Goal: Task Accomplishment & Management: Manage account settings

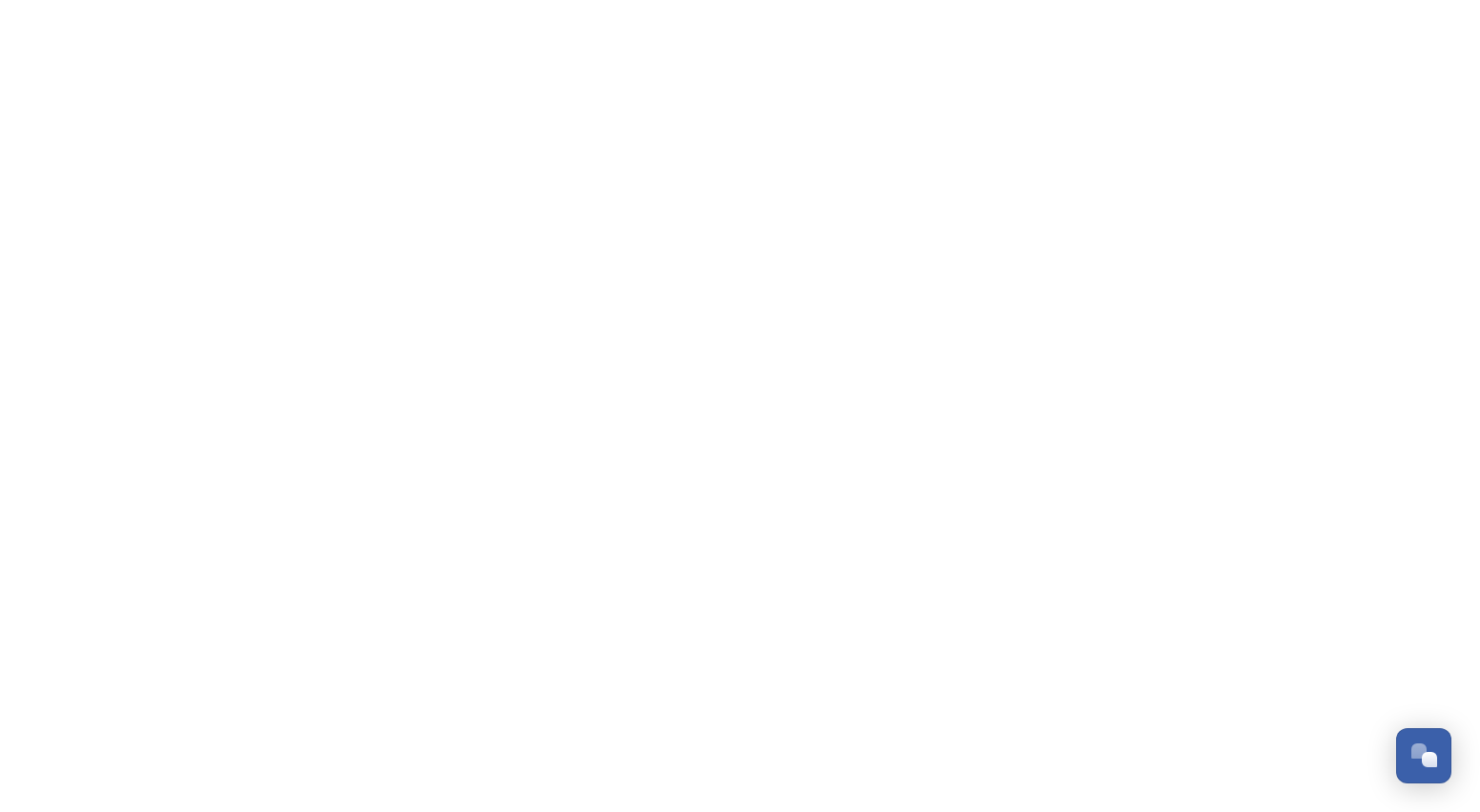
scroll to position [1343, 0]
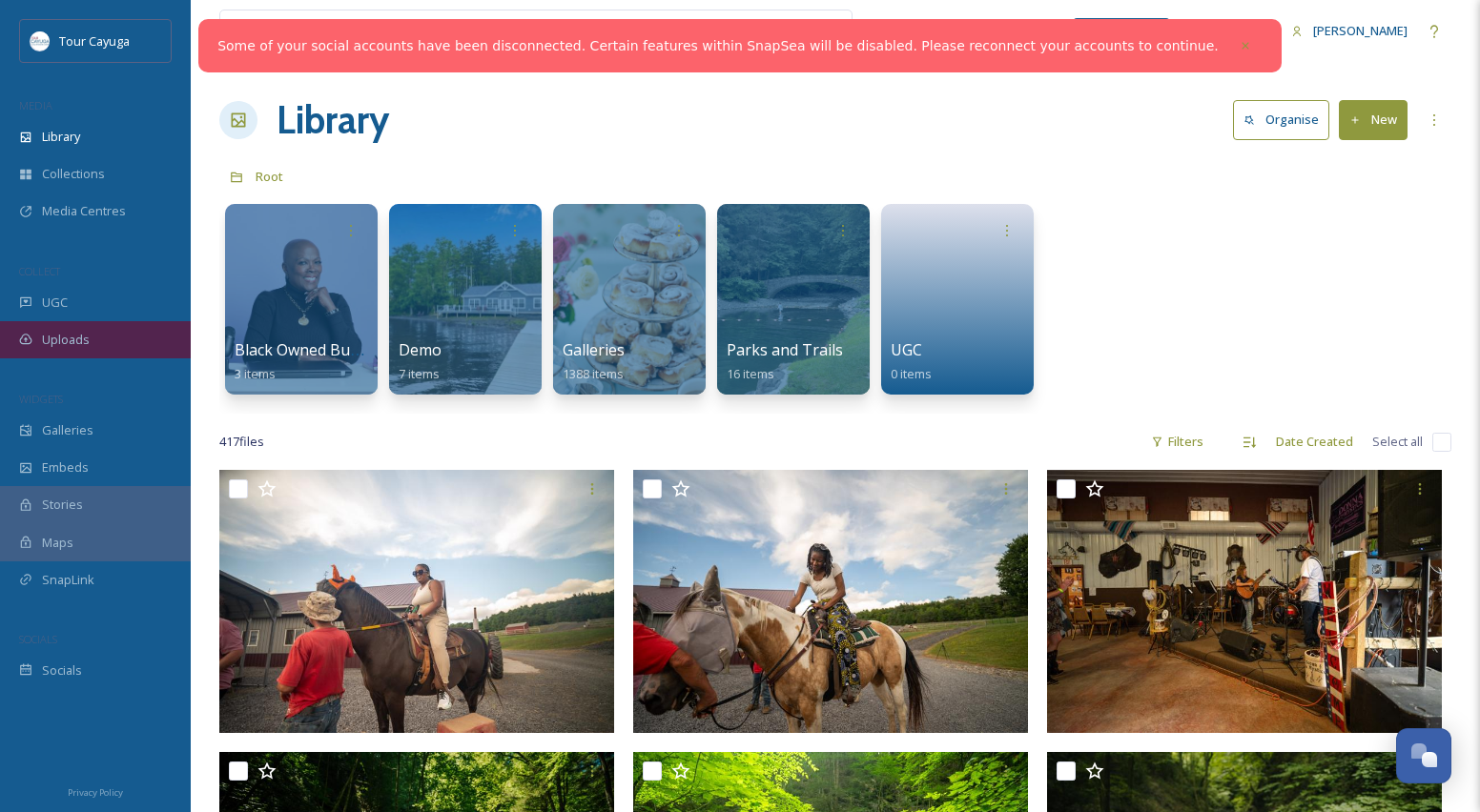
click at [66, 339] on span "Uploads" at bounding box center [66, 340] width 47 height 18
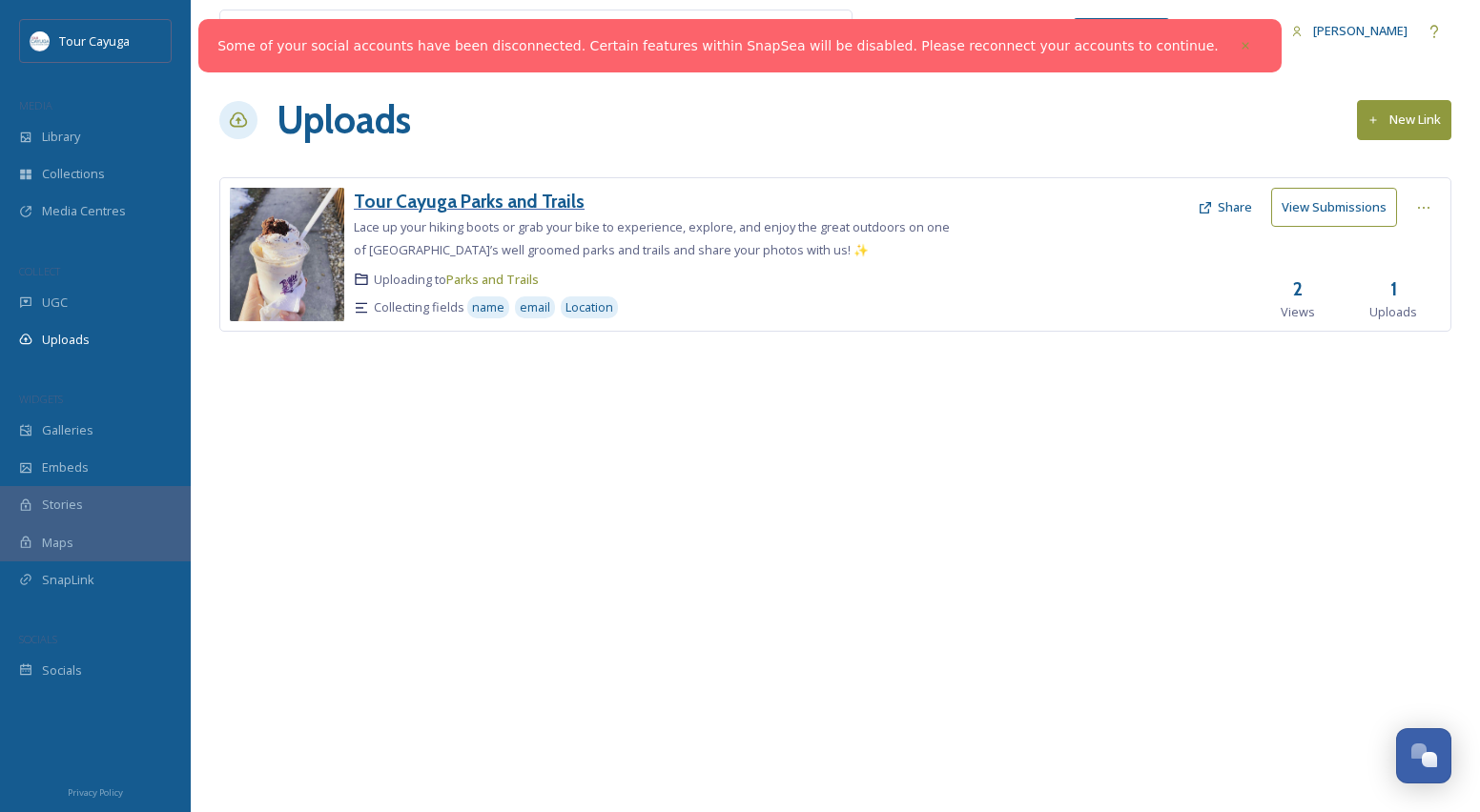
click at [515, 201] on h3 "Tour Cayuga Parks and Trails" at bounding box center [469, 200] width 231 height 23
click at [1338, 205] on button "View Submissions" at bounding box center [1334, 207] width 126 height 39
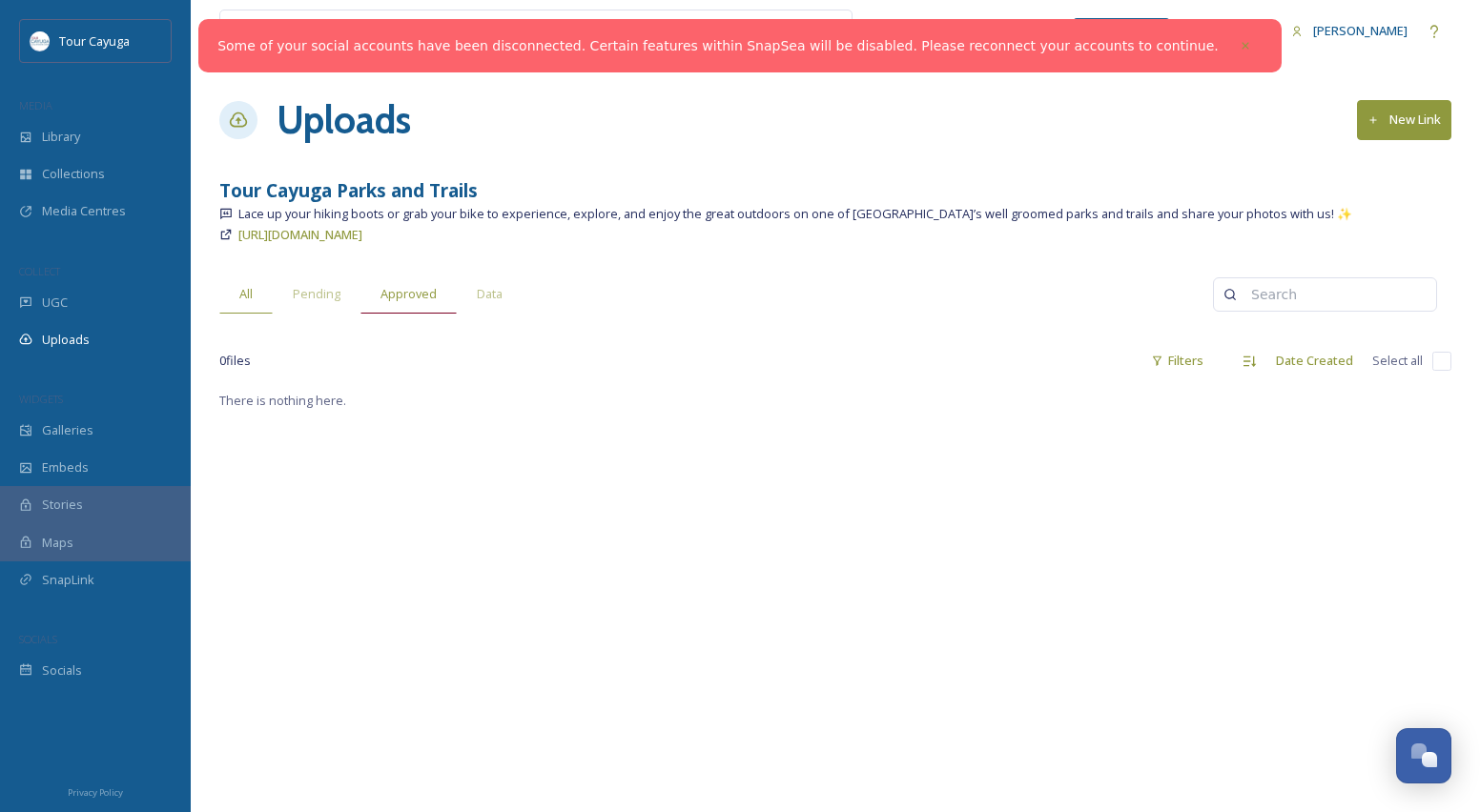
click at [404, 289] on span "Approved" at bounding box center [408, 294] width 56 height 18
click at [321, 298] on span "Pending" at bounding box center [317, 294] width 47 height 18
click at [250, 291] on span "All" at bounding box center [247, 294] width 14 height 18
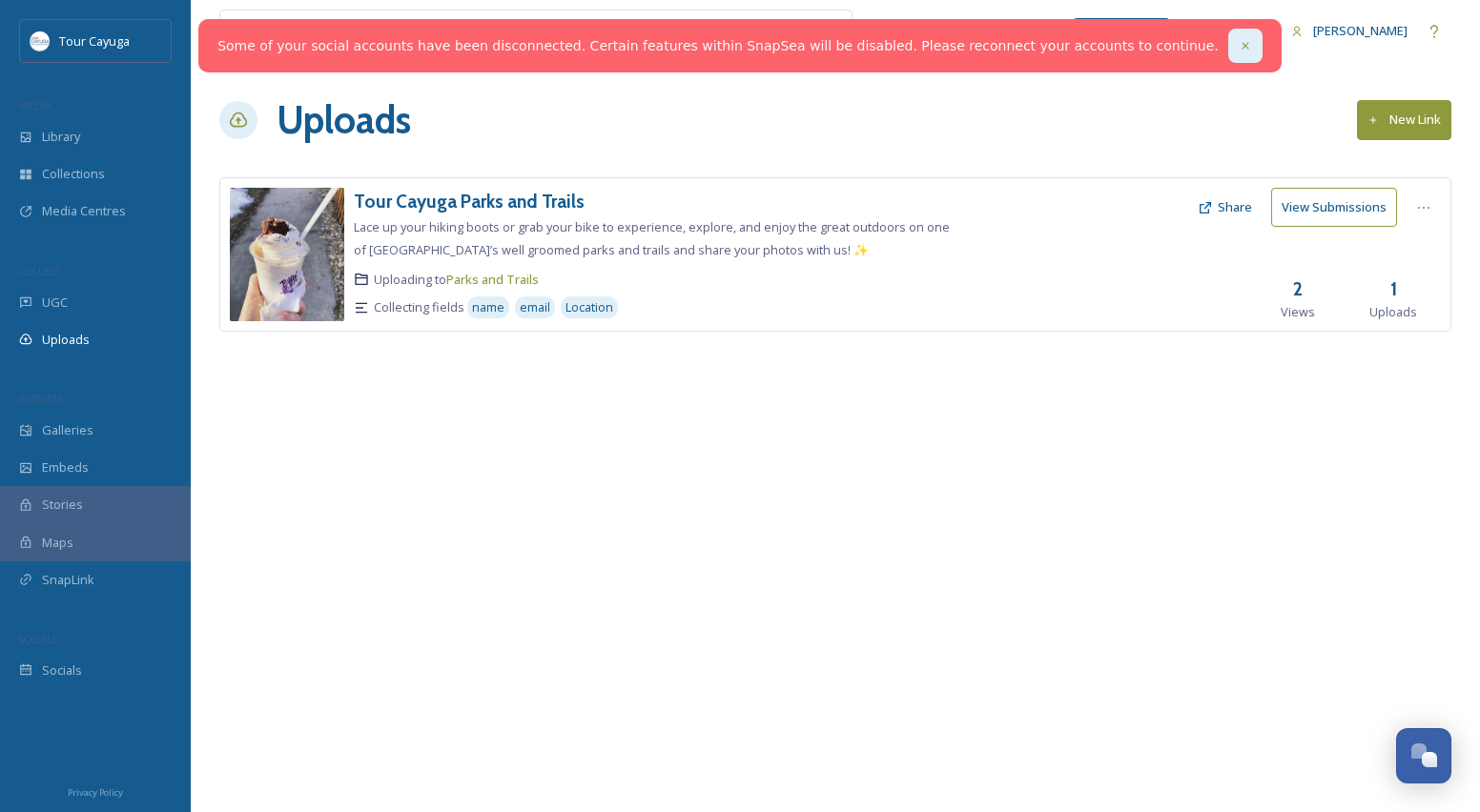
click at [1241, 43] on icon at bounding box center [1244, 45] width 7 height 7
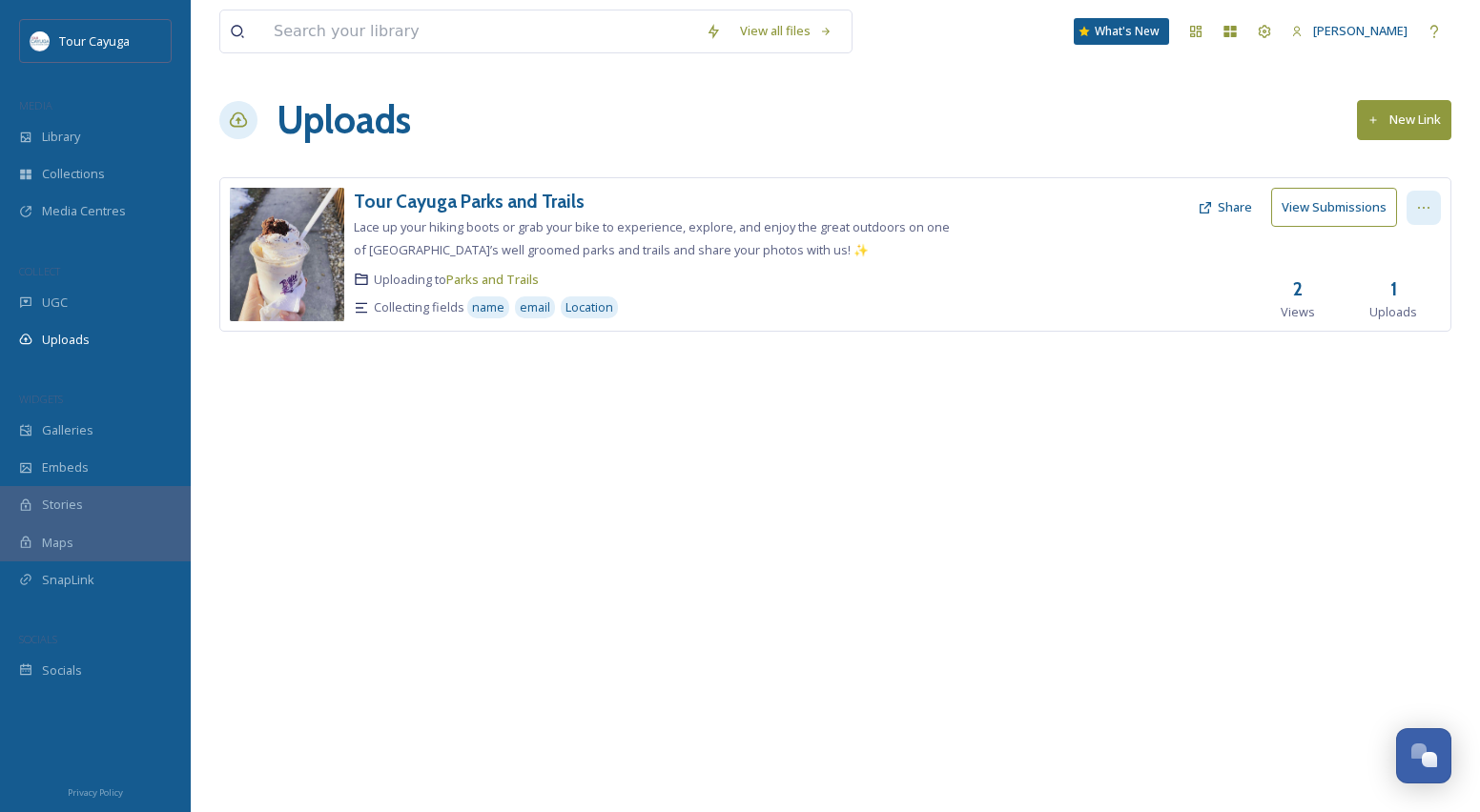
click at [1432, 206] on div at bounding box center [1423, 207] width 35 height 34
click at [1390, 282] on span "Edit" at bounding box center [1386, 286] width 21 height 18
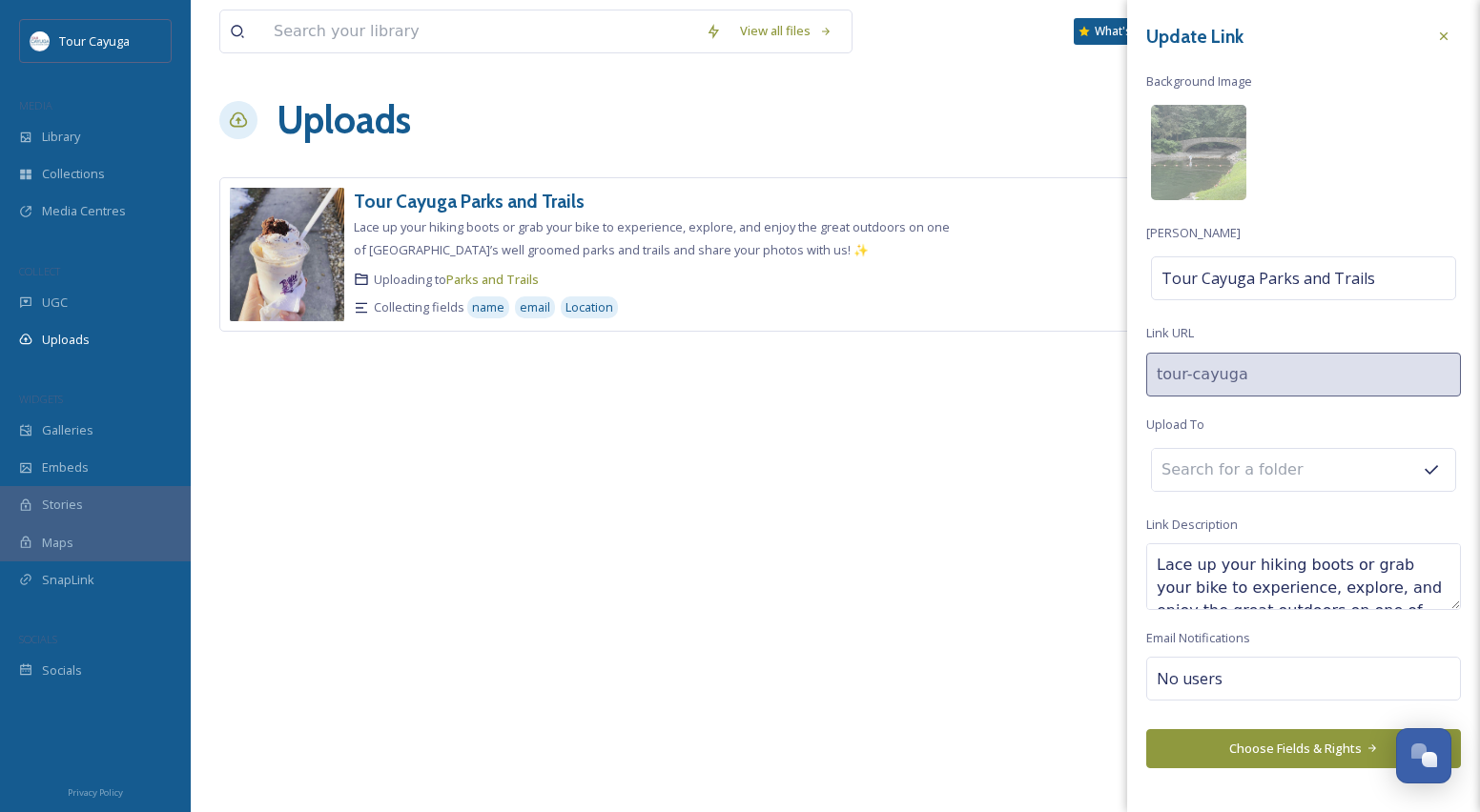
click at [1268, 469] on input at bounding box center [1256, 469] width 210 height 42
click at [1435, 465] on icon at bounding box center [1432, 470] width 14 height 10
click at [1256, 741] on button "Choose Fields & Rights" at bounding box center [1303, 749] width 315 height 39
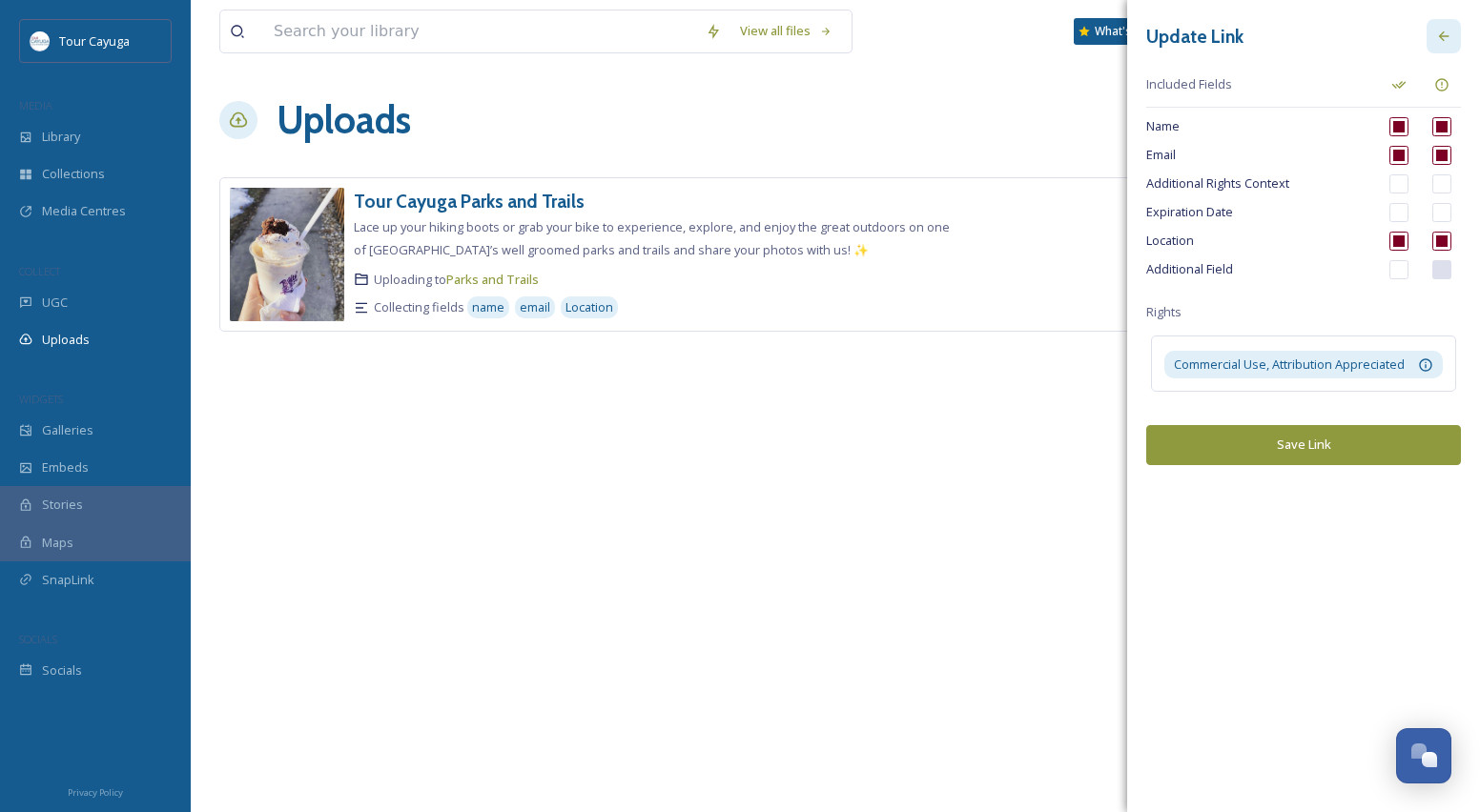
click at [1437, 33] on icon at bounding box center [1443, 35] width 15 height 15
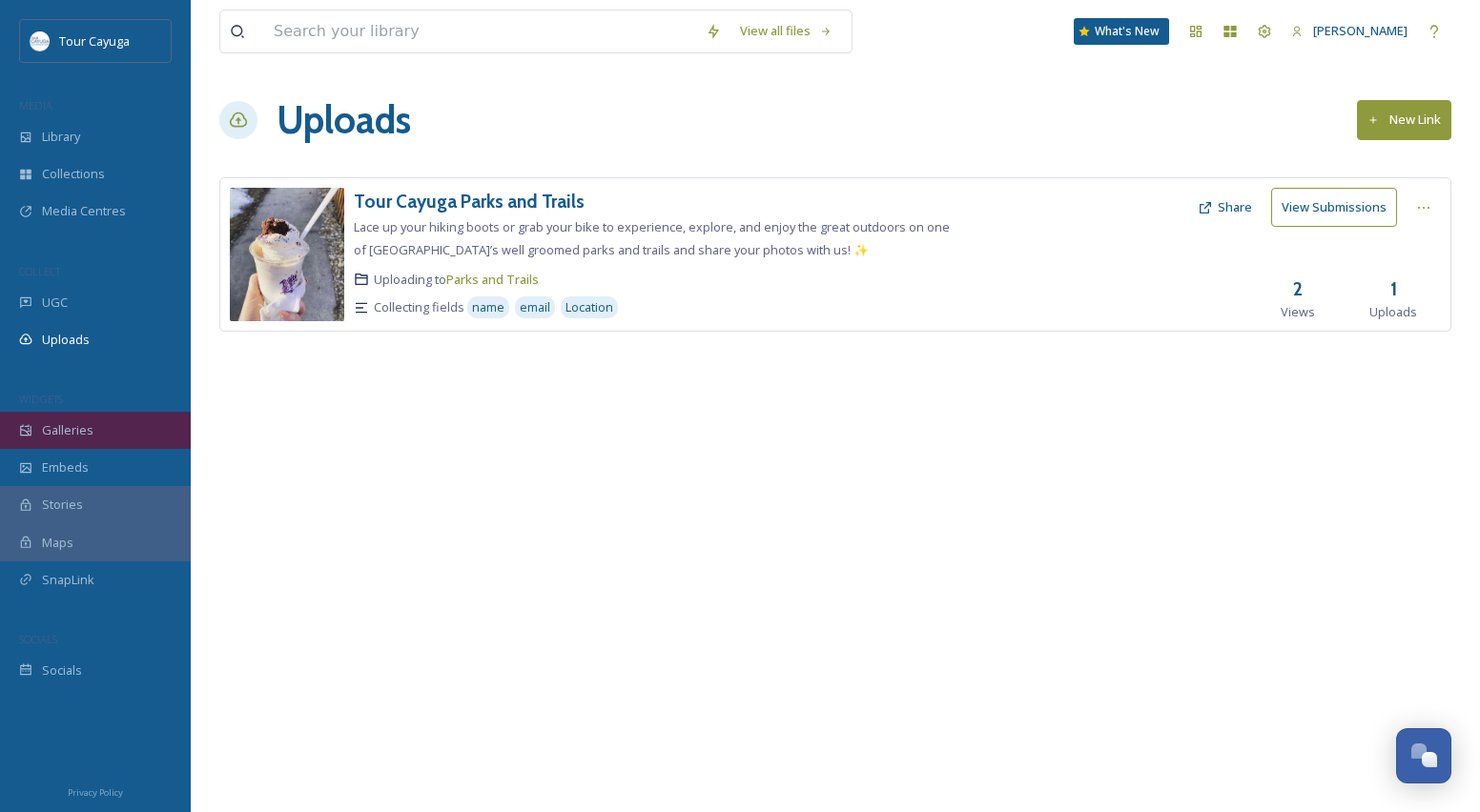
click at [79, 430] on span "Galleries" at bounding box center [68, 430] width 51 height 18
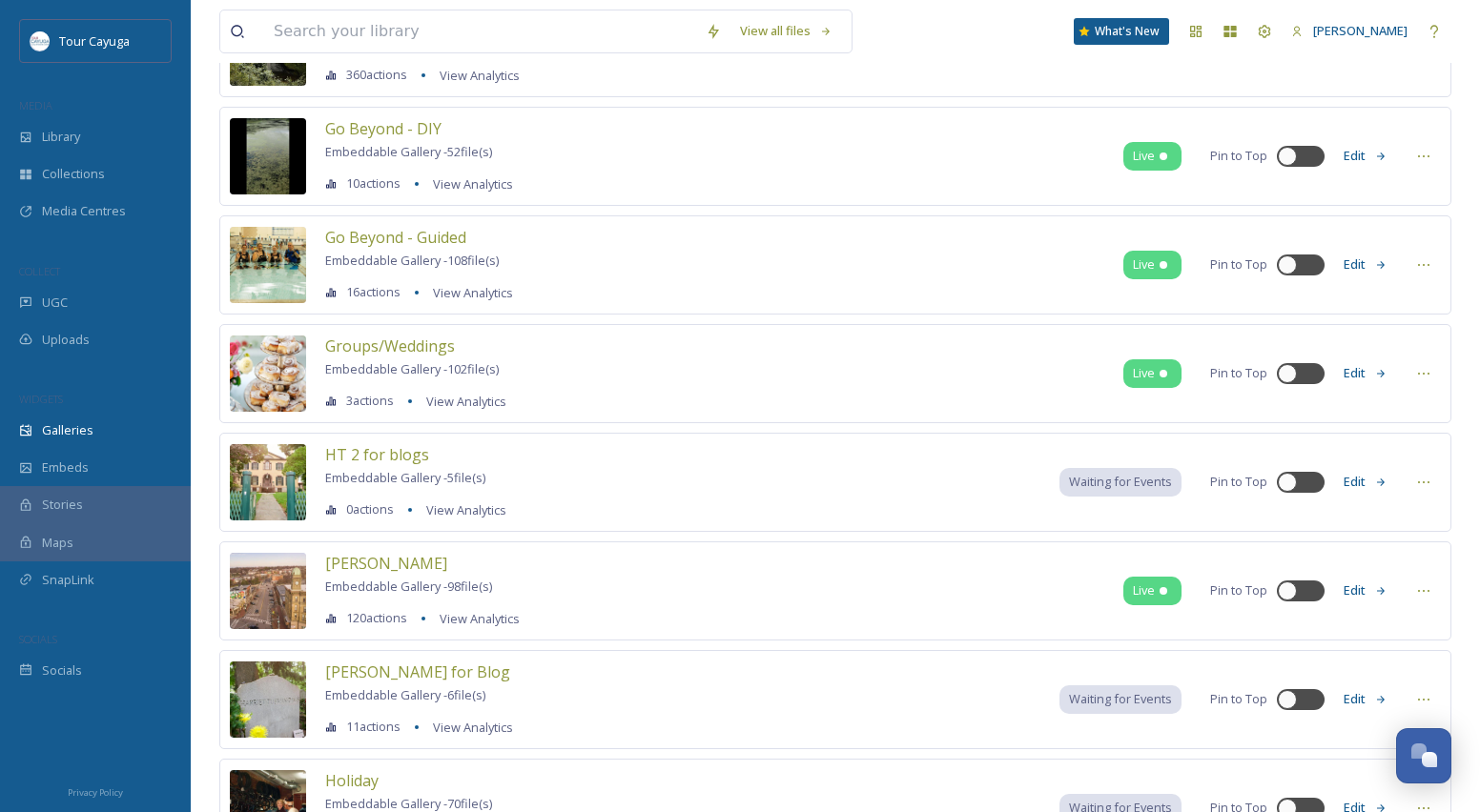
scroll to position [725, 0]
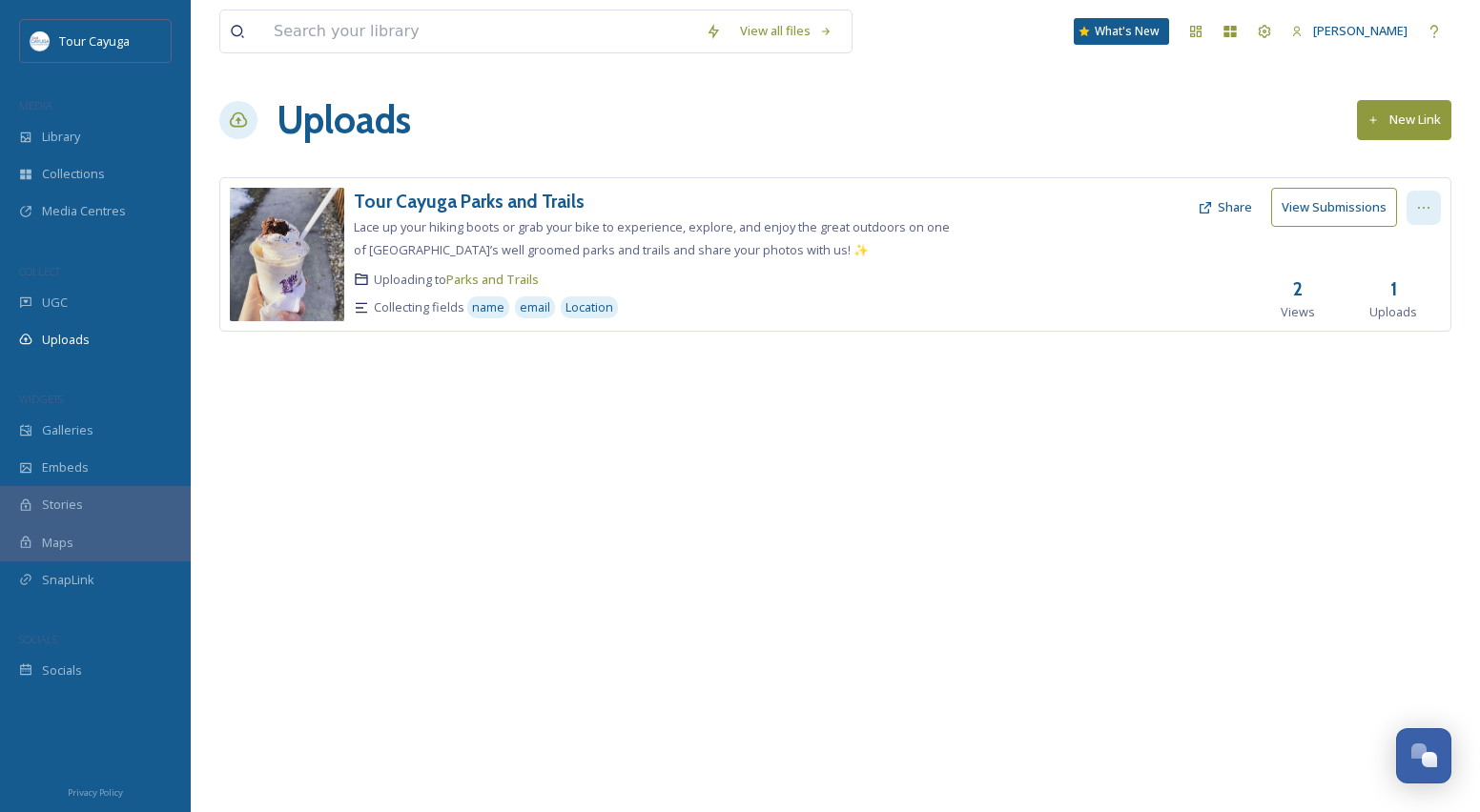
click at [1422, 207] on icon at bounding box center [1423, 207] width 15 height 15
click at [1393, 287] on span "Edit" at bounding box center [1386, 286] width 21 height 18
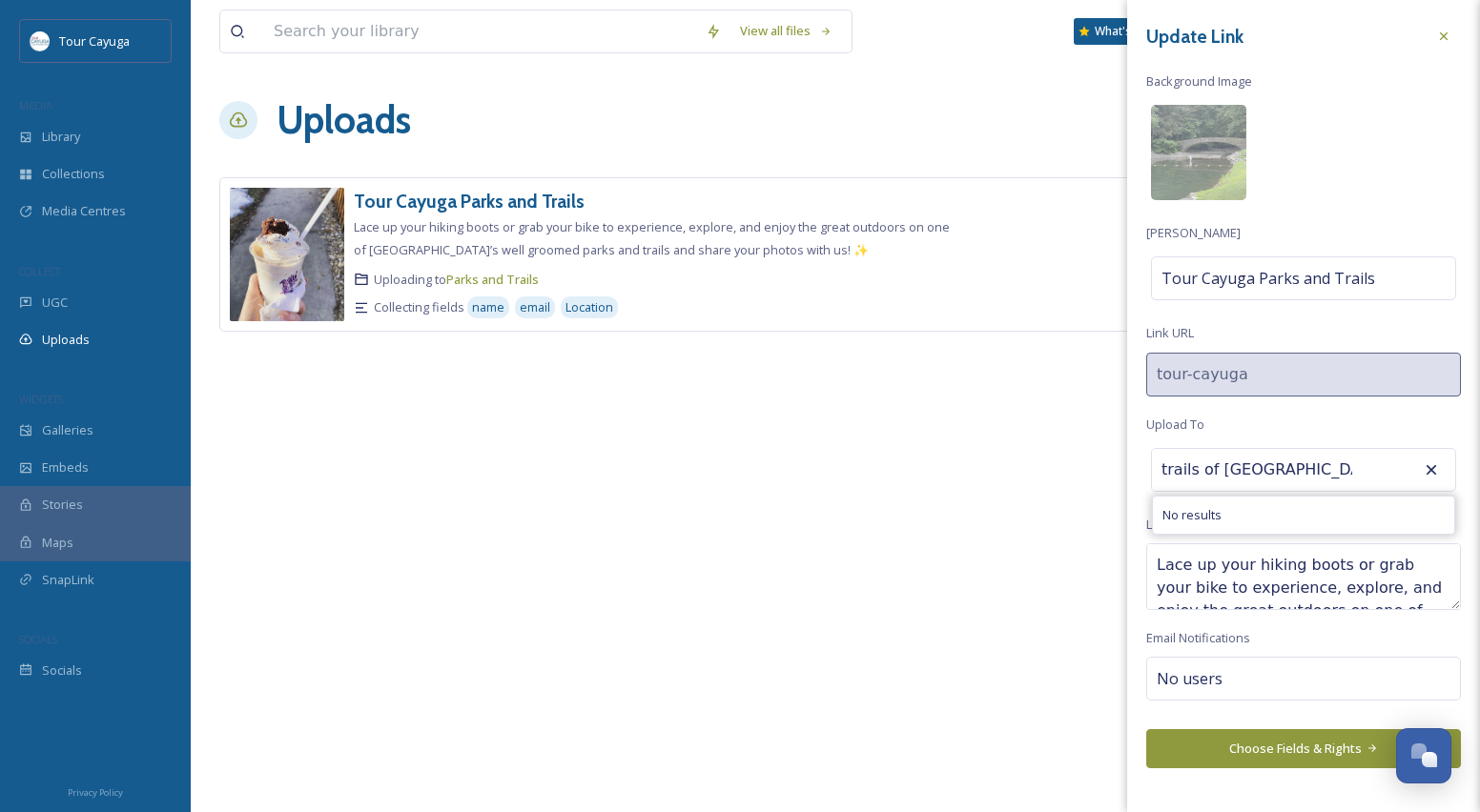
type input "trails of [GEOGRAPHIC_DATA]"
click at [1432, 466] on icon at bounding box center [1432, 469] width 11 height 11
click at [1449, 33] on icon at bounding box center [1443, 35] width 15 height 15
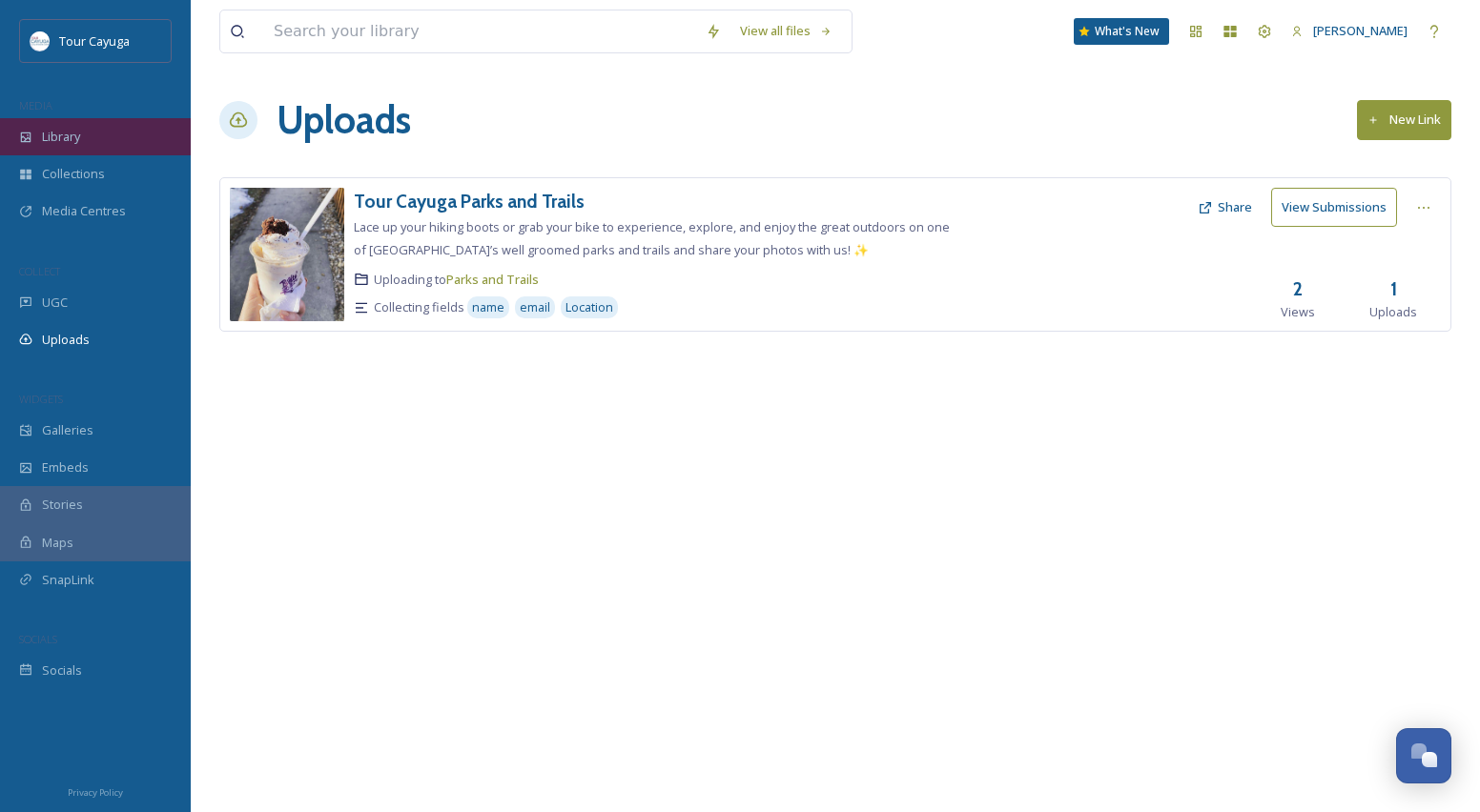
click at [78, 135] on span "Library" at bounding box center [61, 137] width 38 height 18
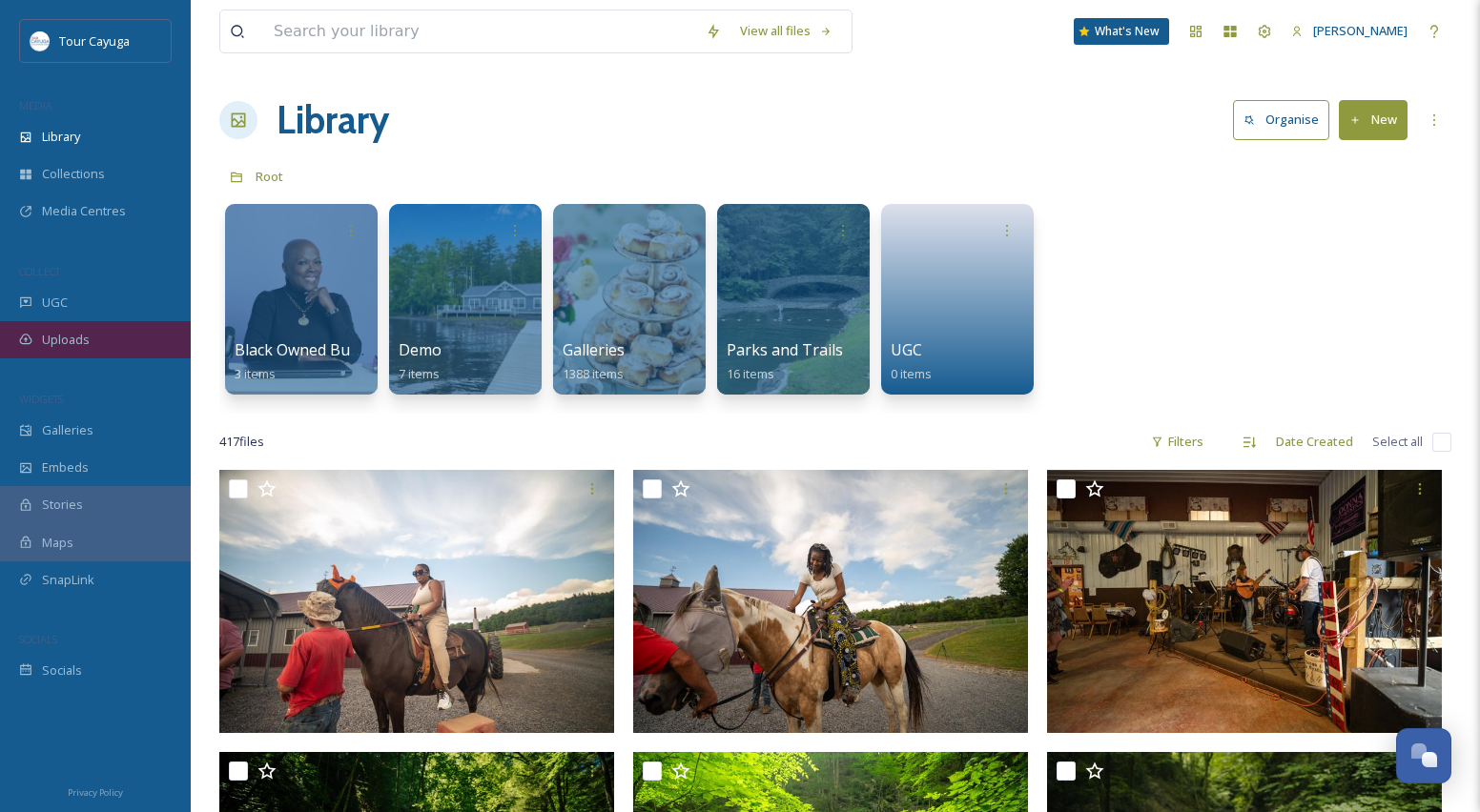
click at [70, 335] on span "Uploads" at bounding box center [66, 340] width 47 height 18
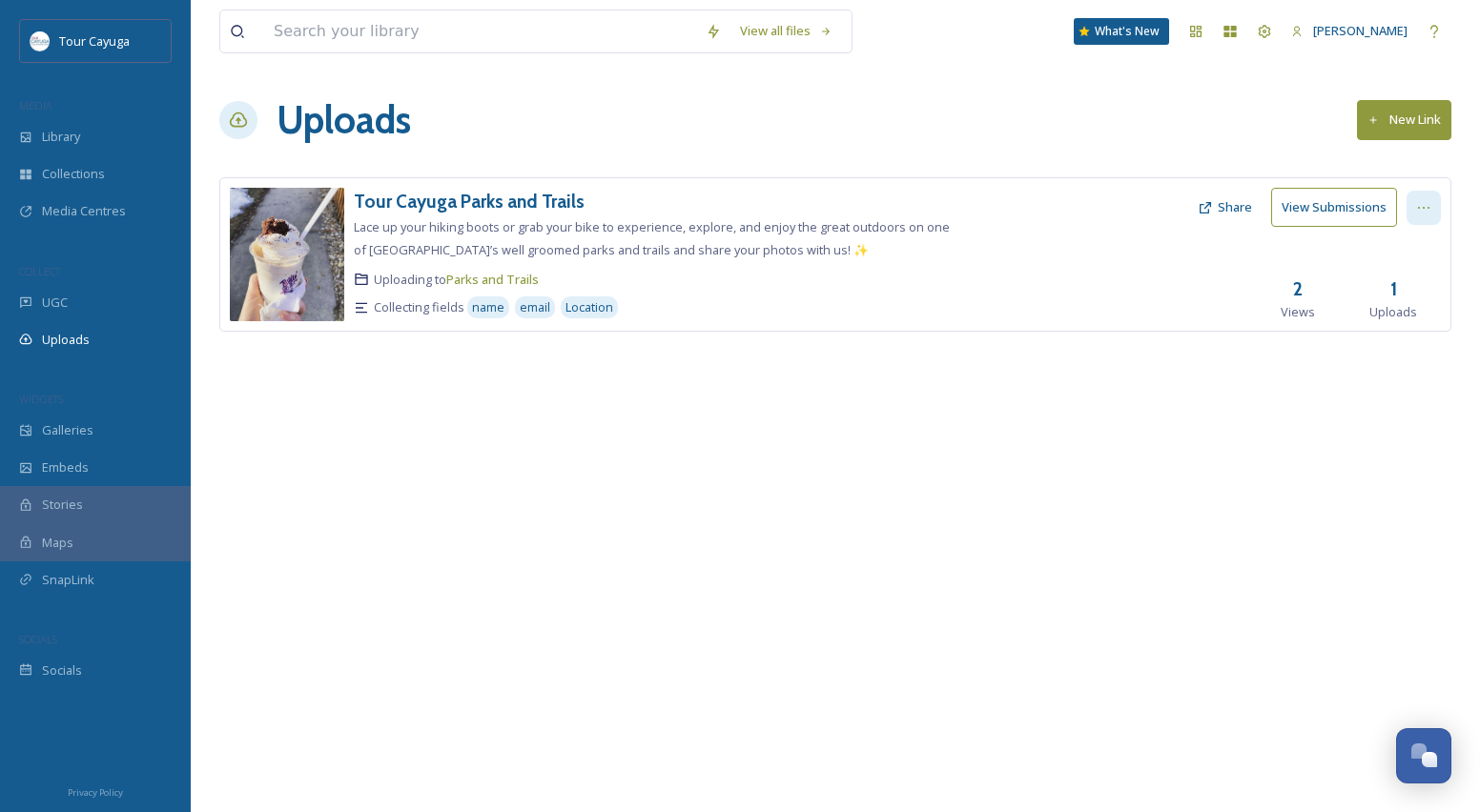
click at [1420, 206] on icon at bounding box center [1423, 207] width 15 height 15
click at [1384, 285] on span "Edit" at bounding box center [1386, 286] width 21 height 18
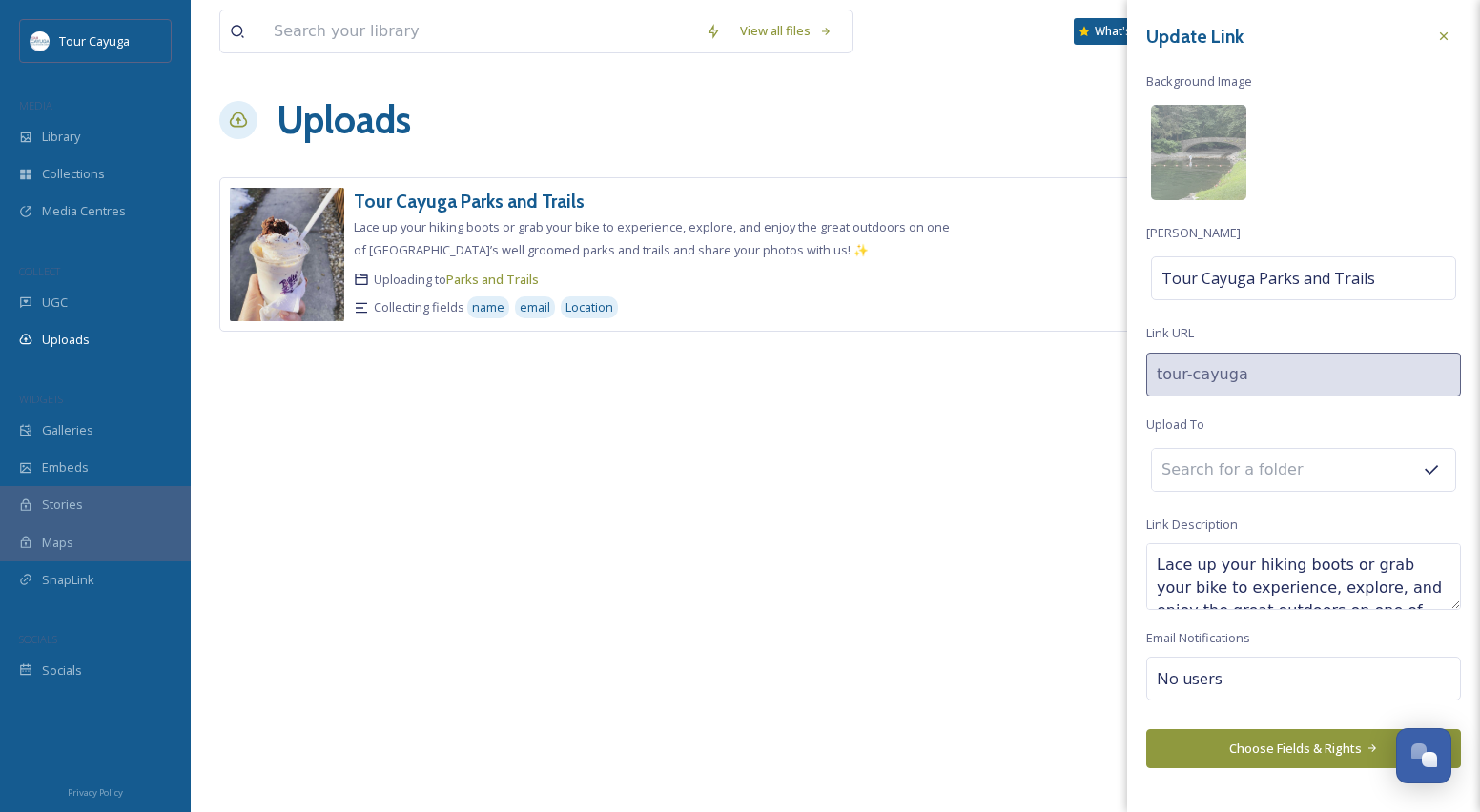
click at [1430, 468] on icon at bounding box center [1431, 469] width 19 height 19
click at [1435, 466] on div "Parks and Trails" at bounding box center [1303, 469] width 305 height 43
click at [69, 423] on span "Galleries" at bounding box center [68, 430] width 51 height 18
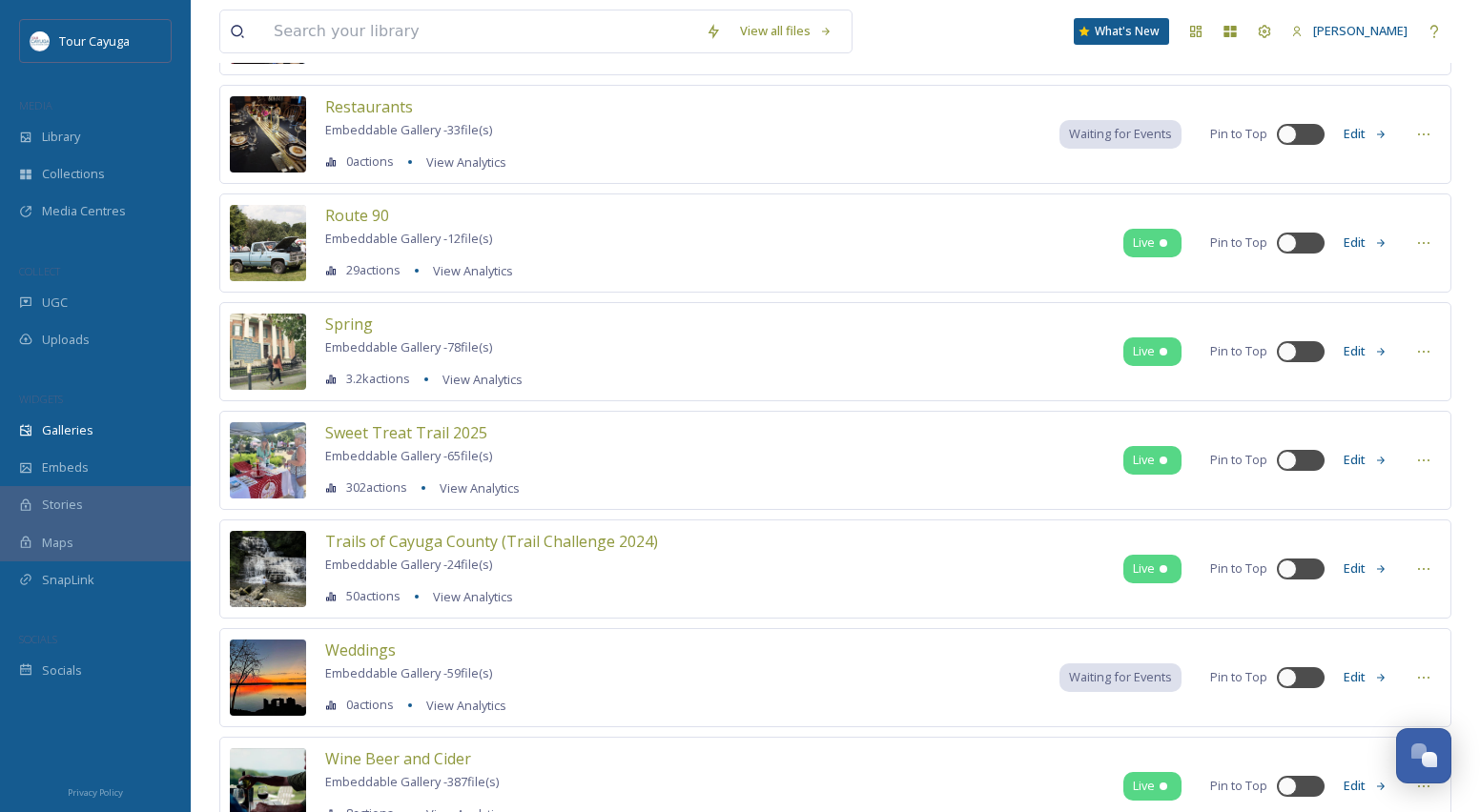
scroll to position [2052, 0]
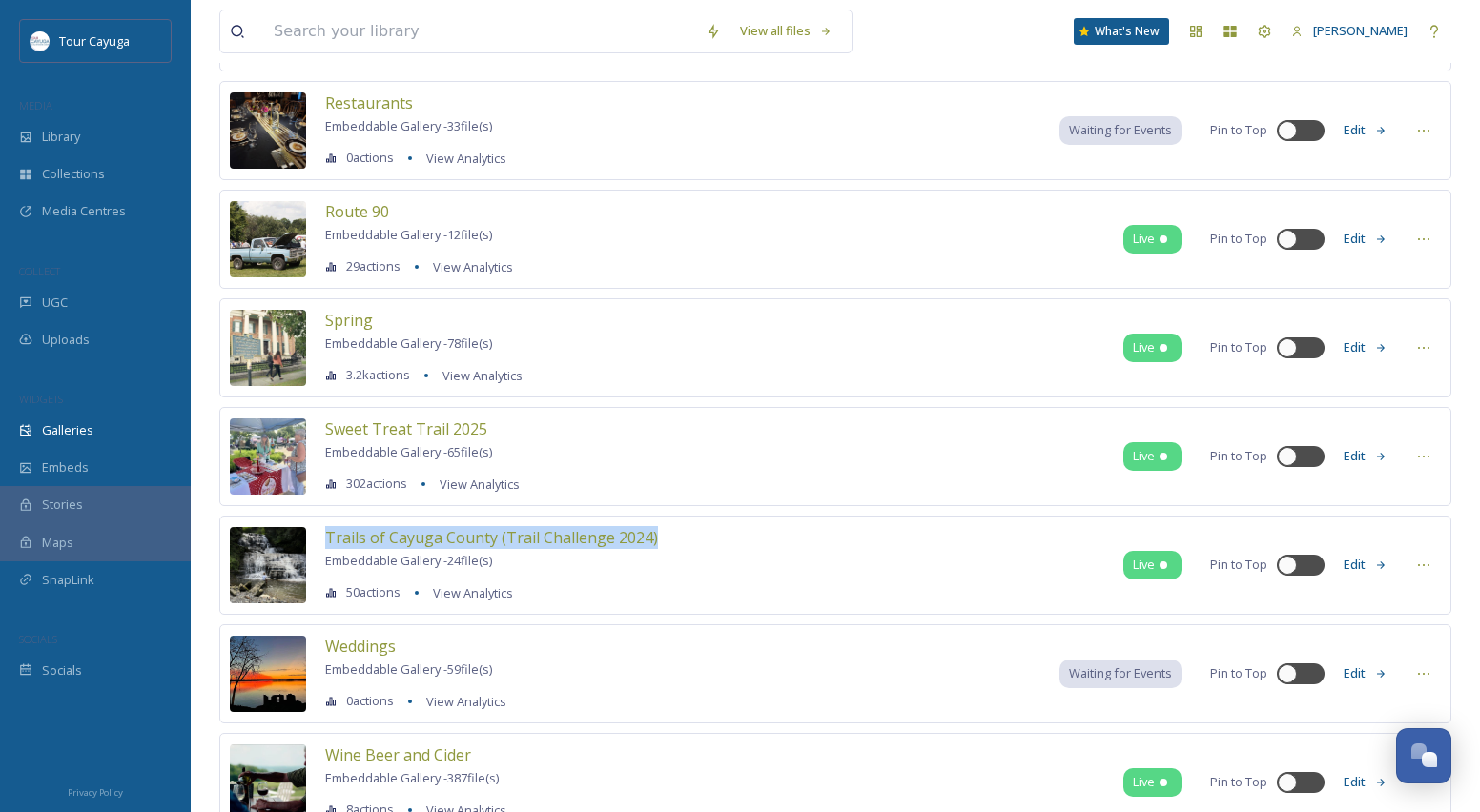
drag, startPoint x: 658, startPoint y: 535, endPoint x: 321, endPoint y: 525, distance: 337.1
click at [321, 525] on div "Trails of [GEOGRAPHIC_DATA] (Trail Challenge 2024) Embeddable Gallery - 24 file…" at bounding box center [834, 565] width 1232 height 100
copy span "Trails of Cayuga County (Trail Challenge 2024)"
click at [73, 340] on span "Uploads" at bounding box center [66, 340] width 47 height 18
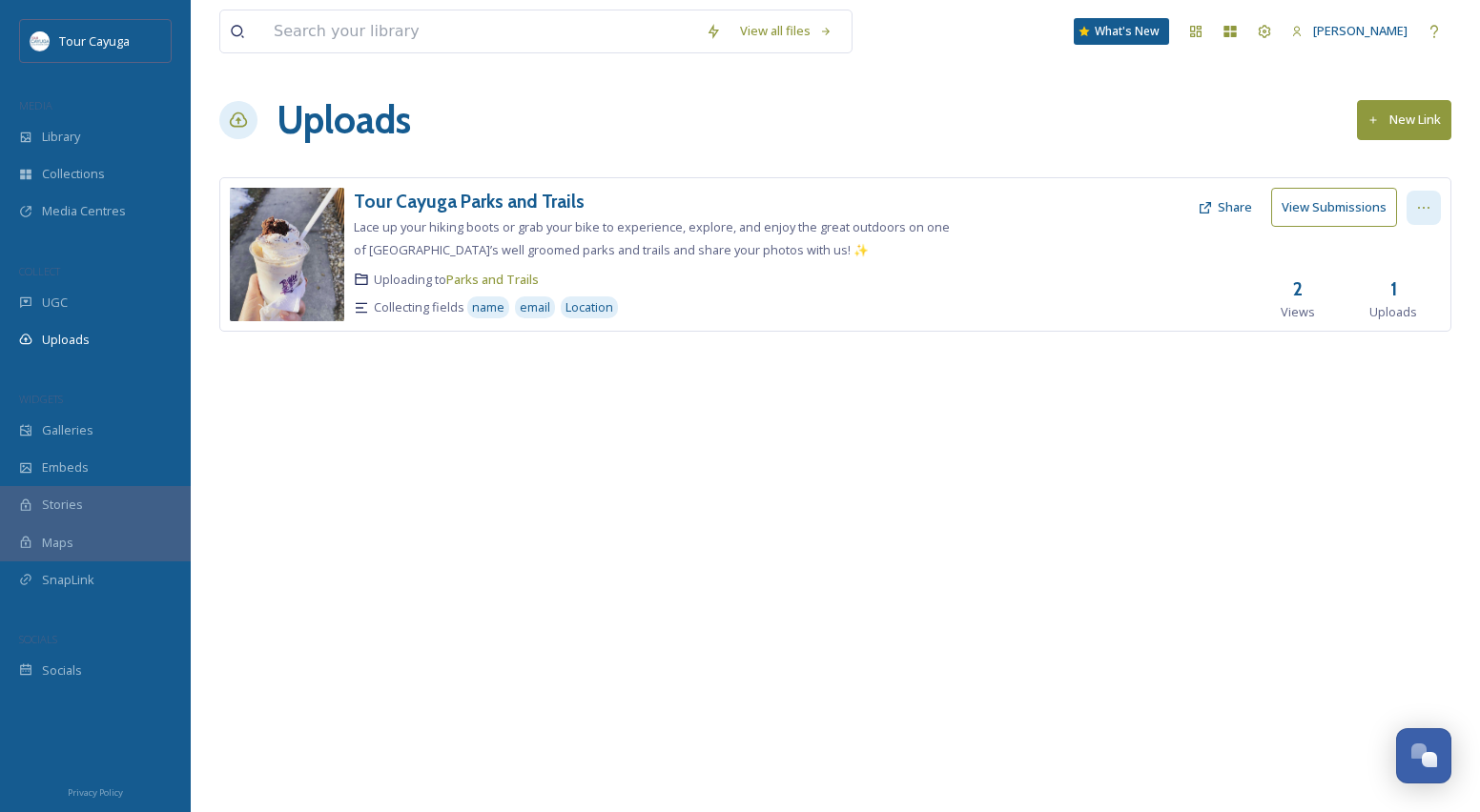
click at [1421, 205] on icon at bounding box center [1423, 207] width 15 height 15
click at [1394, 284] on span "Edit" at bounding box center [1386, 286] width 21 height 18
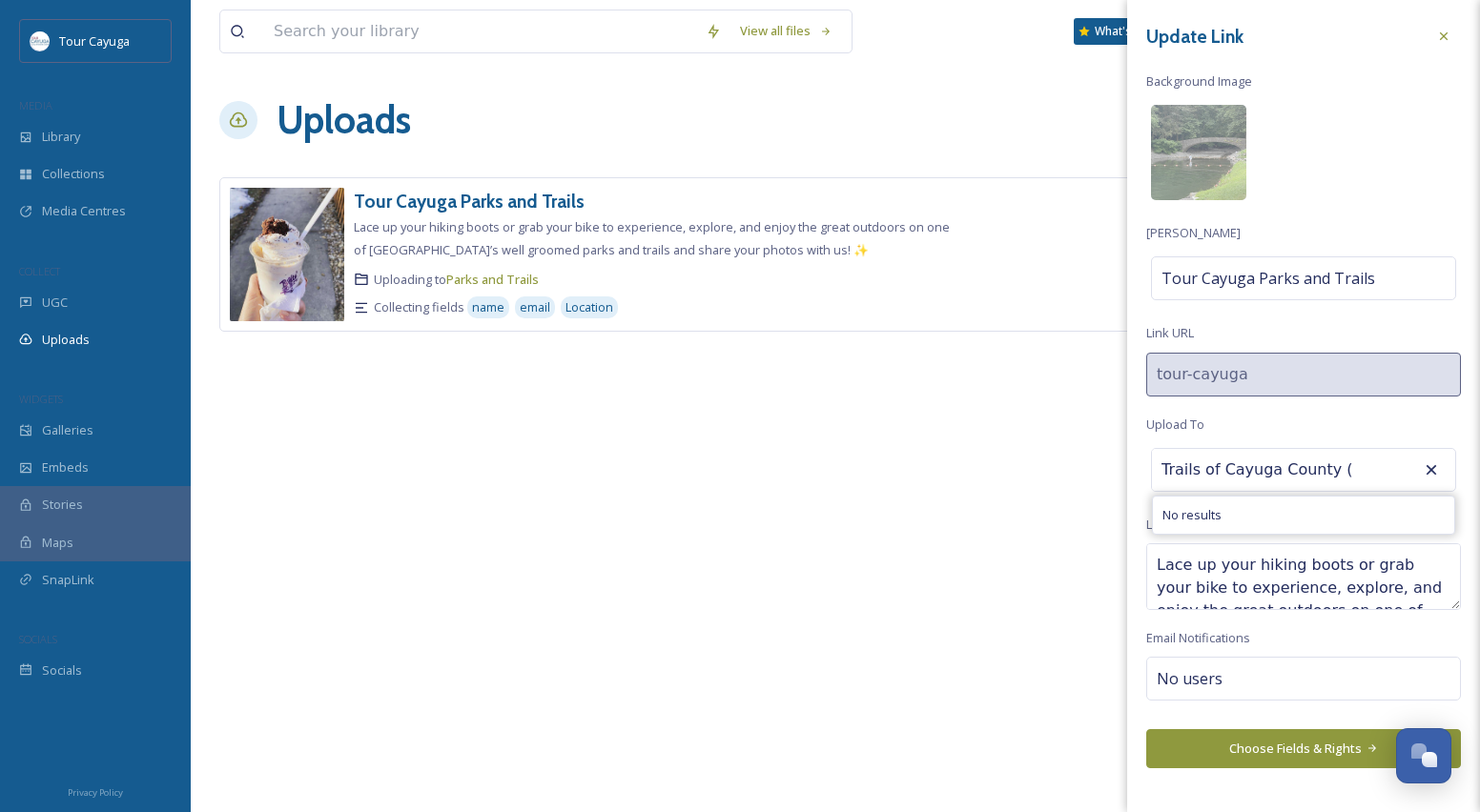
type input "Trails of Cayuga County (Trail Challenge 2024)"
click at [1430, 468] on icon at bounding box center [1431, 469] width 19 height 19
click at [55, 134] on span "Library" at bounding box center [61, 137] width 38 height 18
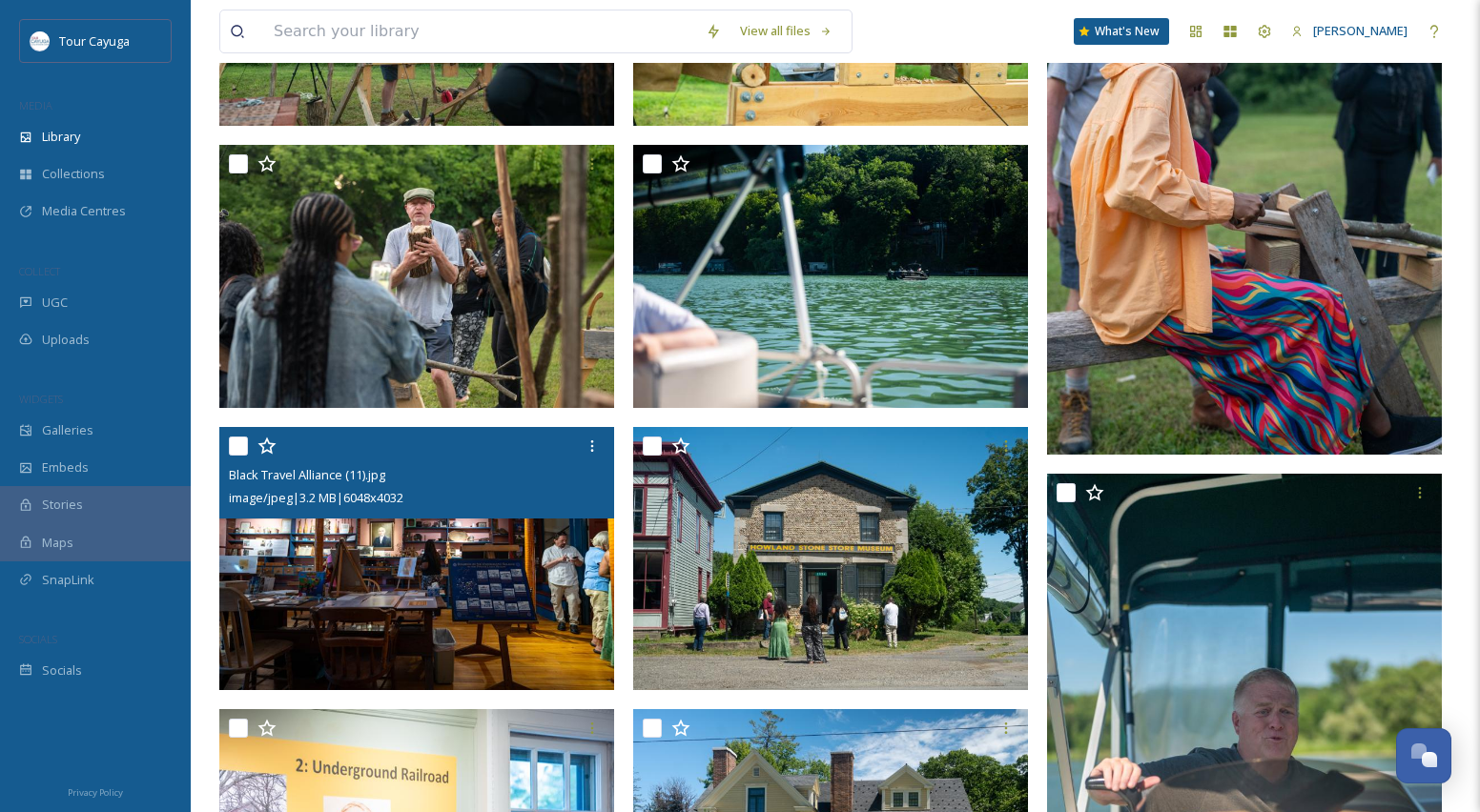
scroll to position [2442, 0]
